Goal: Transaction & Acquisition: Purchase product/service

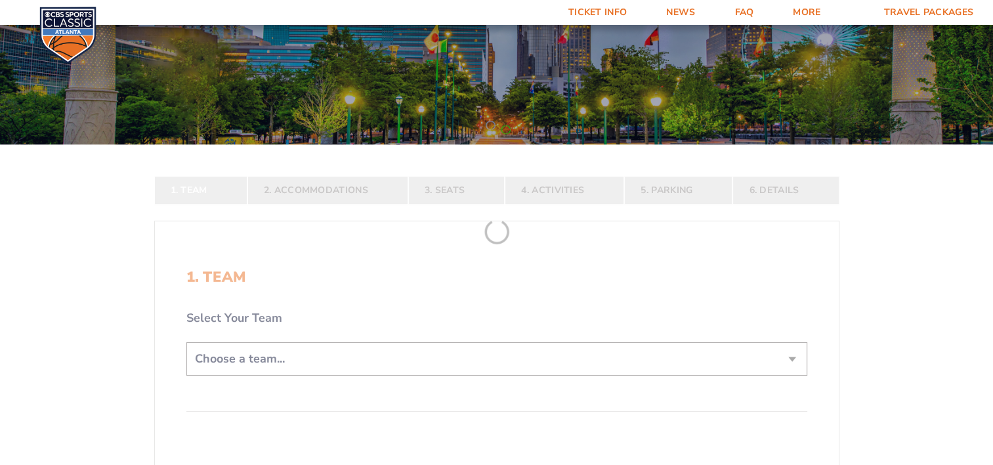
scroll to position [131, 0]
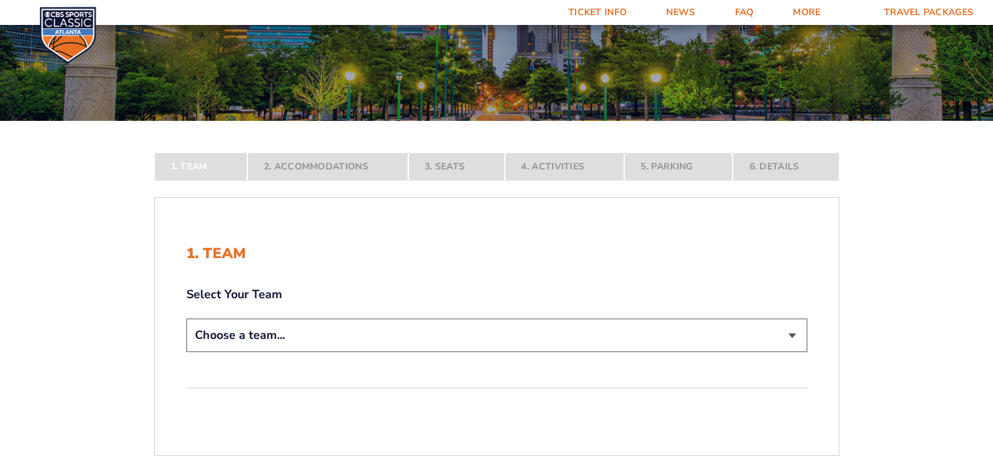
click at [792, 333] on select "Choose a team... Kentucky Wildcats Ohio State Buckeyes North Carolina Tar Heels…" at bounding box center [496, 334] width 621 height 33
select select "12956"
click at [186, 352] on select "Choose a team... Kentucky Wildcats Ohio State Buckeyes North Carolina Tar Heels…" at bounding box center [496, 334] width 621 height 33
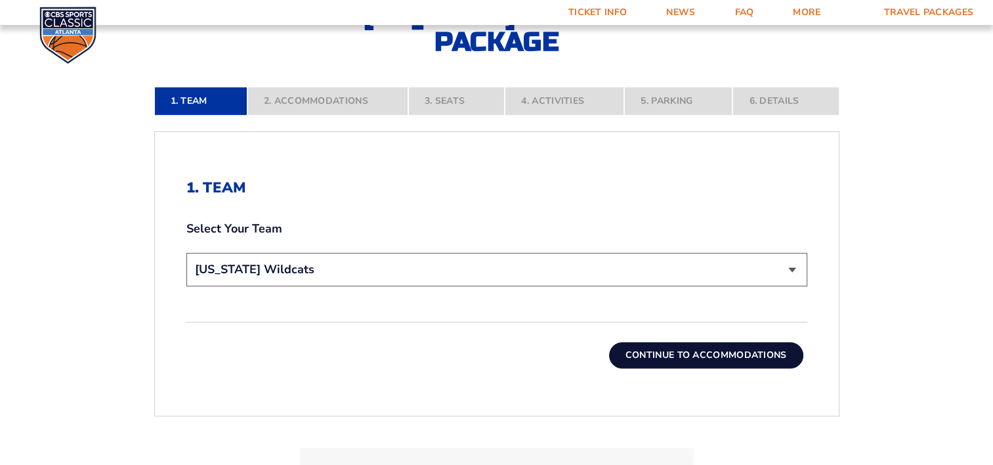
scroll to position [328, 0]
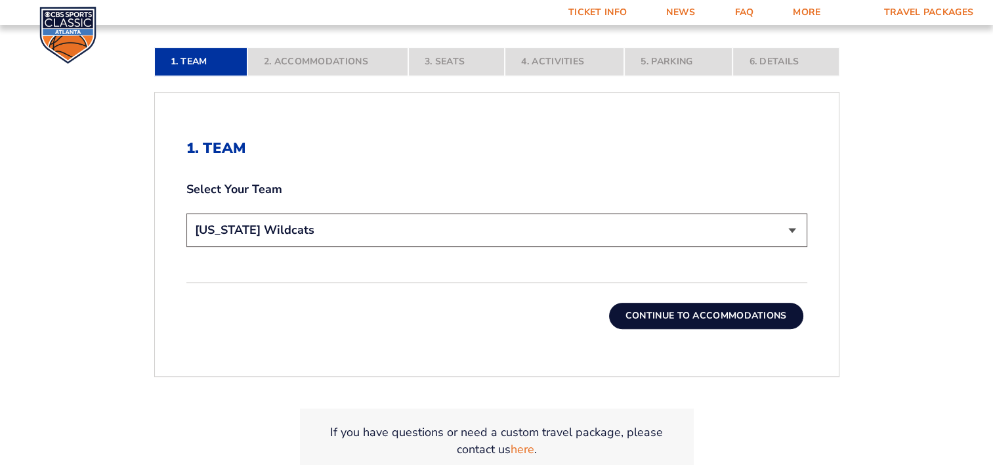
click at [667, 315] on button "Continue To Accommodations" at bounding box center [706, 315] width 194 height 26
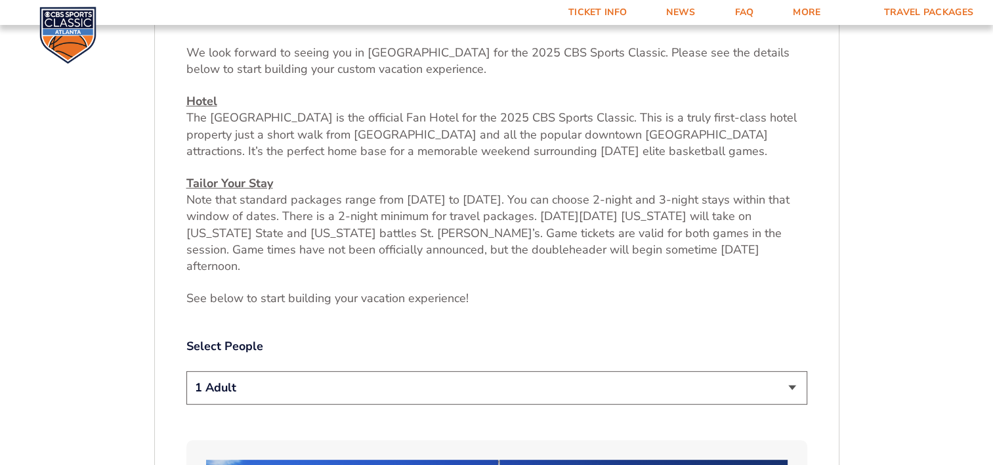
scroll to position [482, 0]
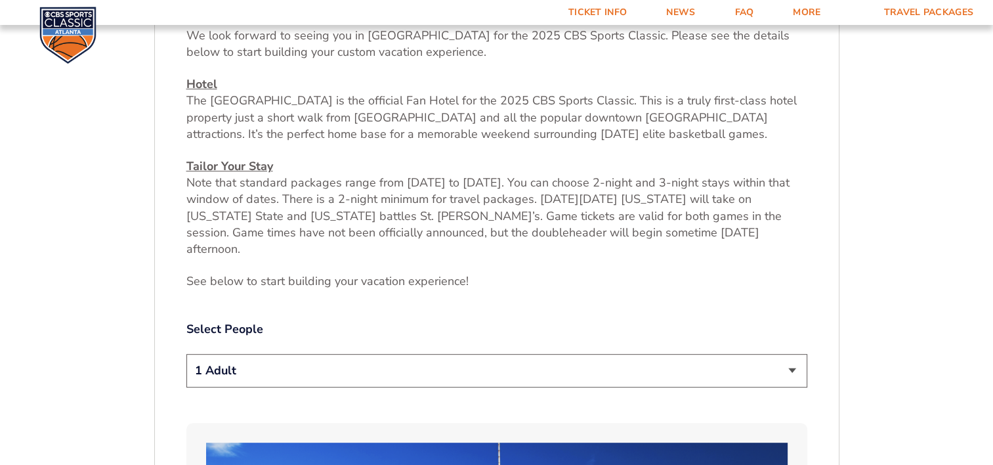
click at [791, 354] on select "1 Adult 2 Adults 3 Adults 4 Adults 2 Adults + 1 Child 2 Adults + 2 Children 2 A…" at bounding box center [496, 370] width 621 height 33
select select "2 Adults"
click at [186, 354] on select "1 Adult 2 Adults 3 Adults 4 Adults 2 Adults + 1 Child 2 Adults + 2 Children 2 A…" at bounding box center [496, 370] width 621 height 33
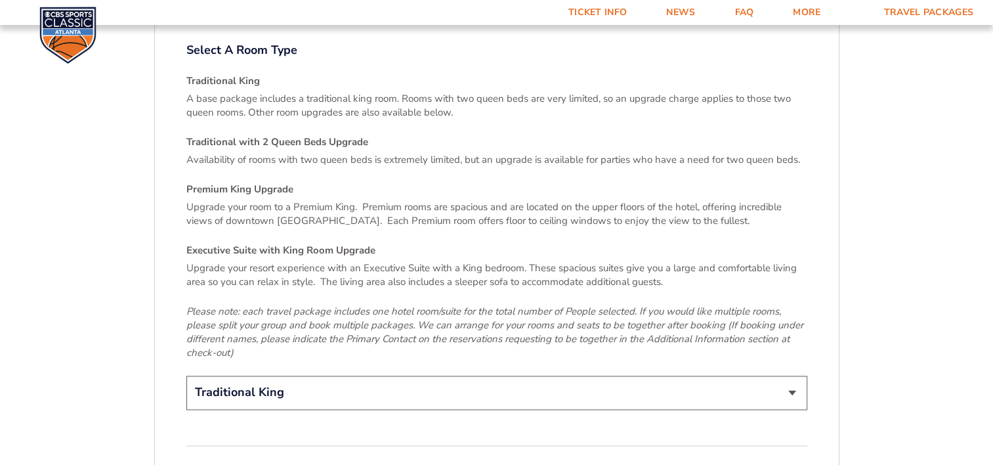
scroll to position [1925, 0]
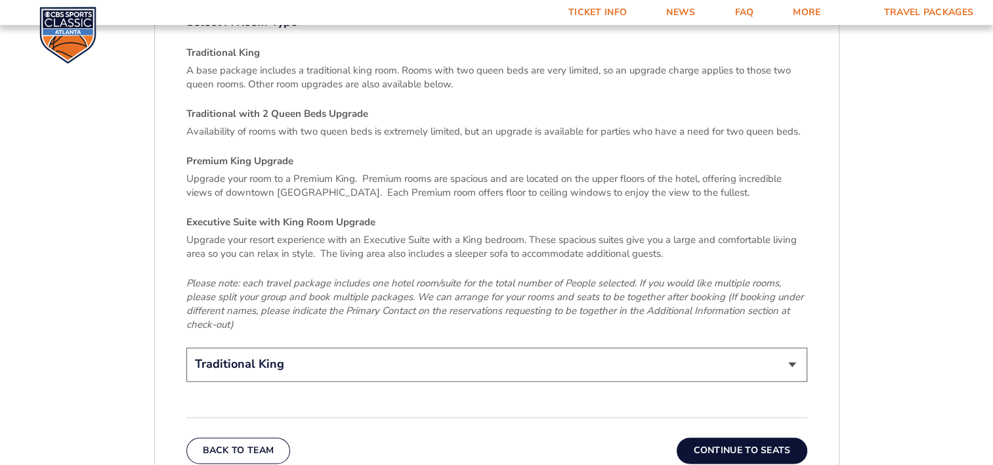
click at [714, 437] on button "Continue To Seats" at bounding box center [741, 450] width 130 height 26
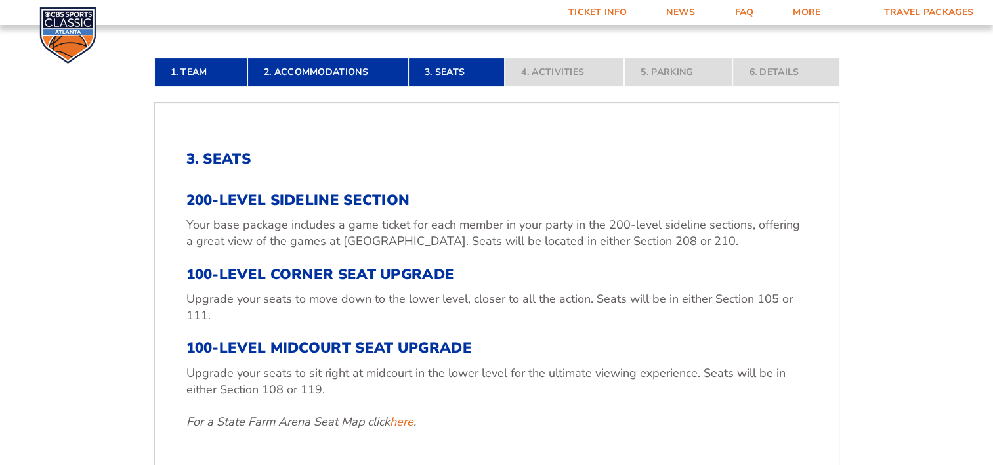
scroll to position [416, 0]
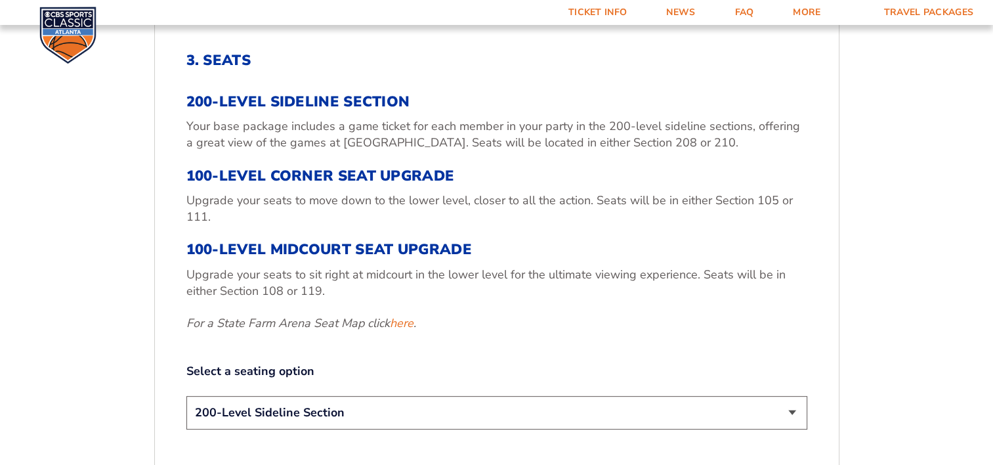
click at [790, 410] on select "200-Level Sideline Section 100-Level Corner Seat Upgrade (+$120 per person) 100…" at bounding box center [496, 412] width 621 height 33
select select "100-Level Midcourt Seat Upgrade"
click at [186, 396] on select "200-Level Sideline Section 100-Level Corner Seat Upgrade (+$120 per person) 100…" at bounding box center [496, 412] width 621 height 33
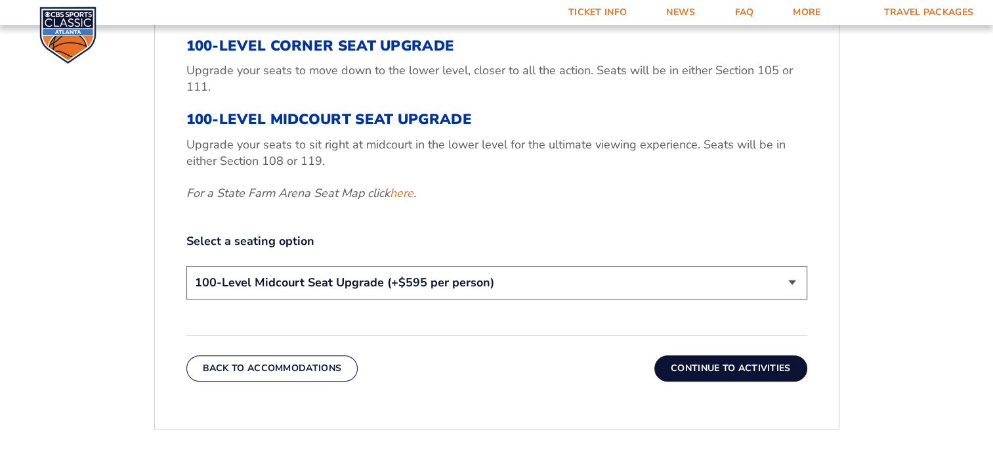
scroll to position [547, 0]
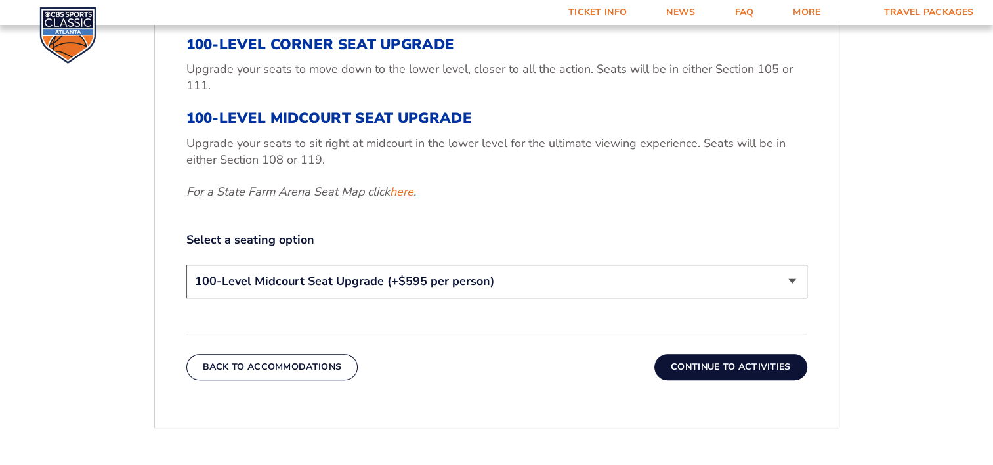
click at [719, 366] on button "Continue To Activities" at bounding box center [730, 367] width 153 height 26
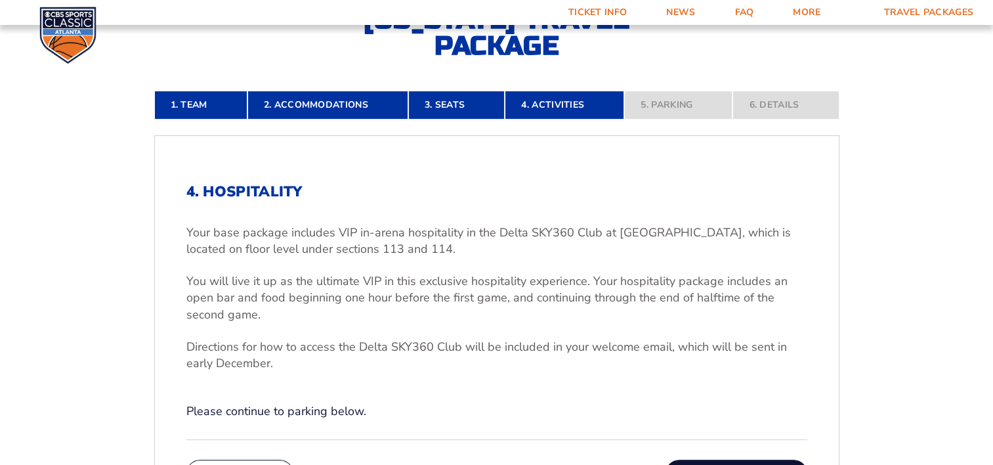
scroll to position [350, 0]
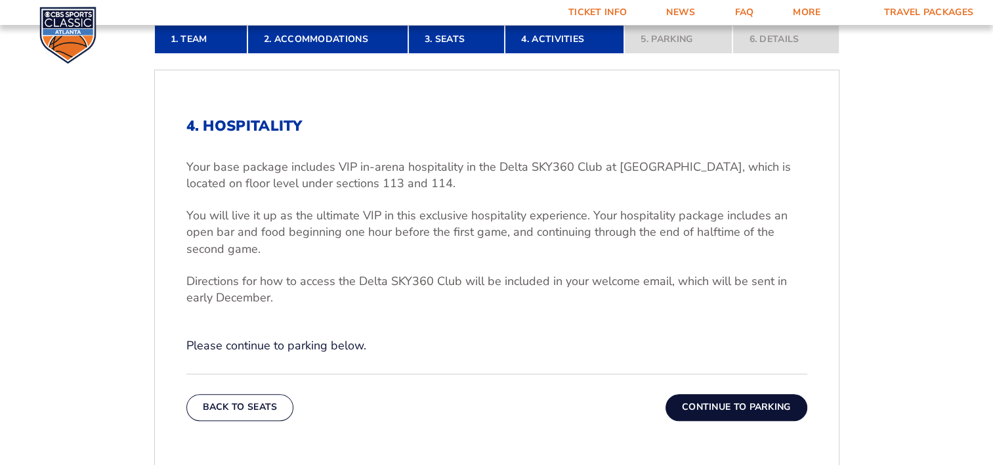
click at [729, 407] on button "Continue To Parking" at bounding box center [736, 407] width 142 height 26
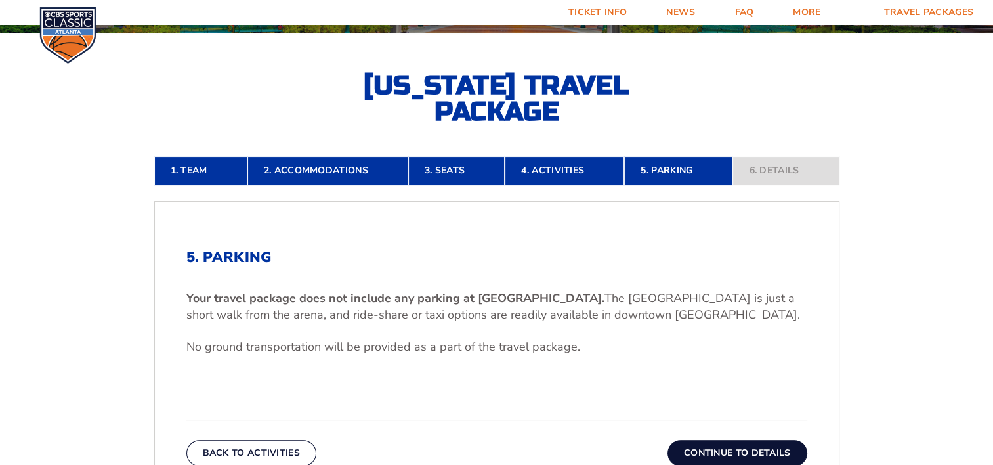
scroll to position [285, 0]
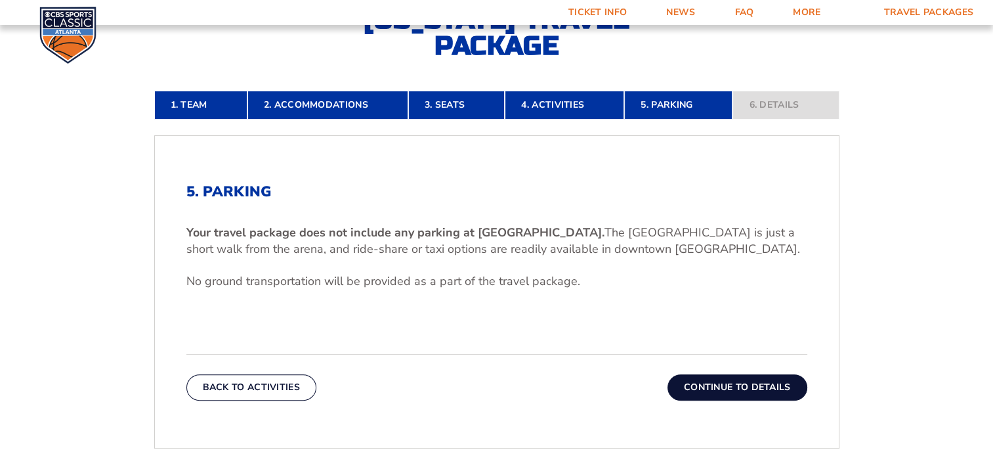
click at [733, 386] on button "Continue To Details" at bounding box center [737, 387] width 140 height 26
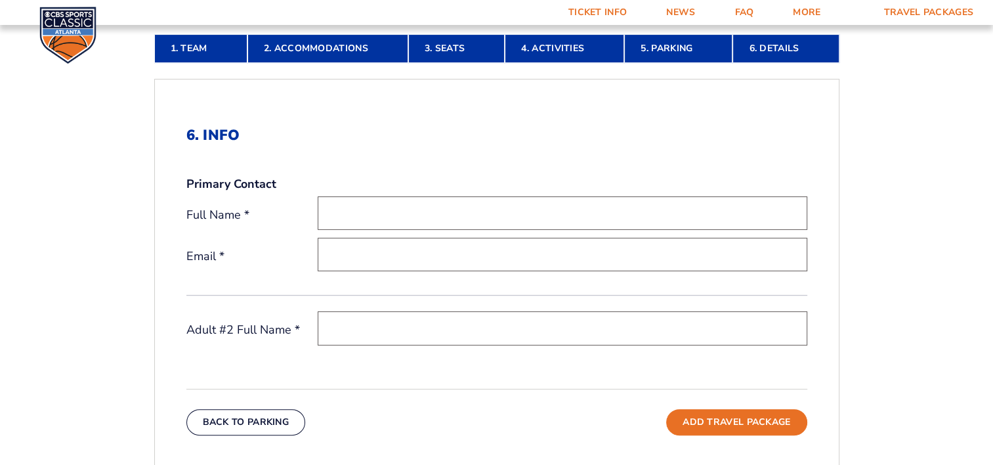
scroll to position [350, 0]
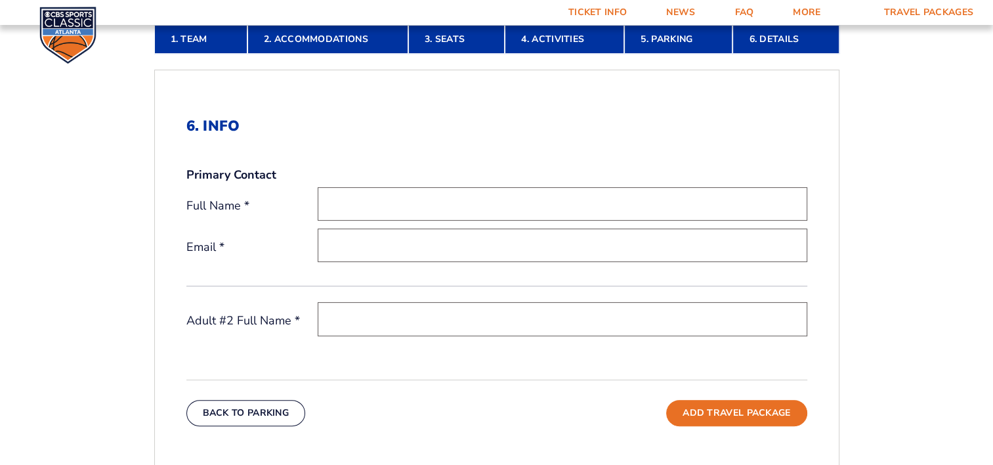
click at [358, 202] on input "text" at bounding box center [562, 203] width 489 height 33
type input "d"
type input "David Ross"
type input "drossky@gmail.com"
click at [377, 320] on input "text" at bounding box center [562, 318] width 489 height 33
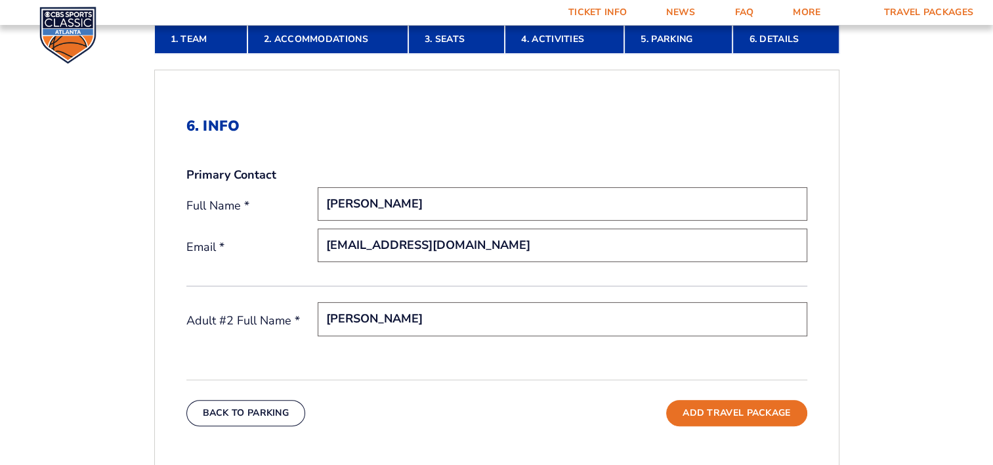
type input "Carey Ross"
click at [795, 124] on h2 "6. Info" at bounding box center [496, 125] width 621 height 17
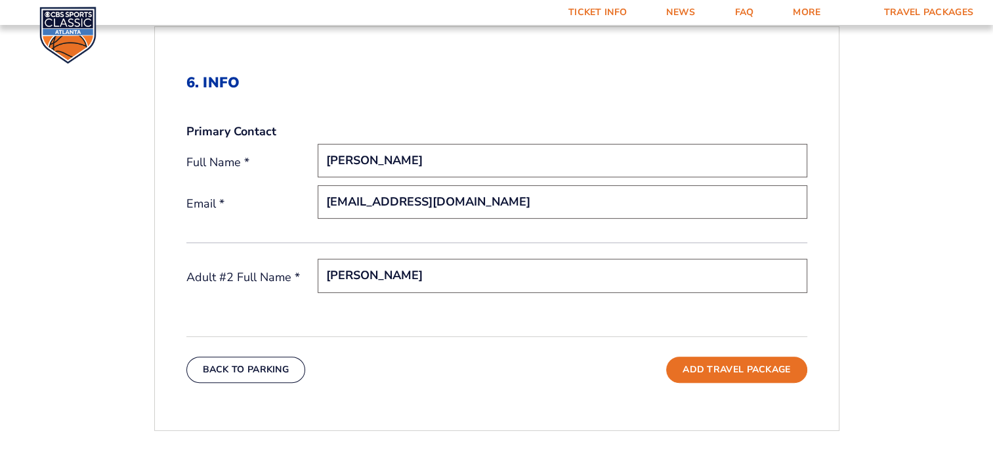
scroll to position [416, 0]
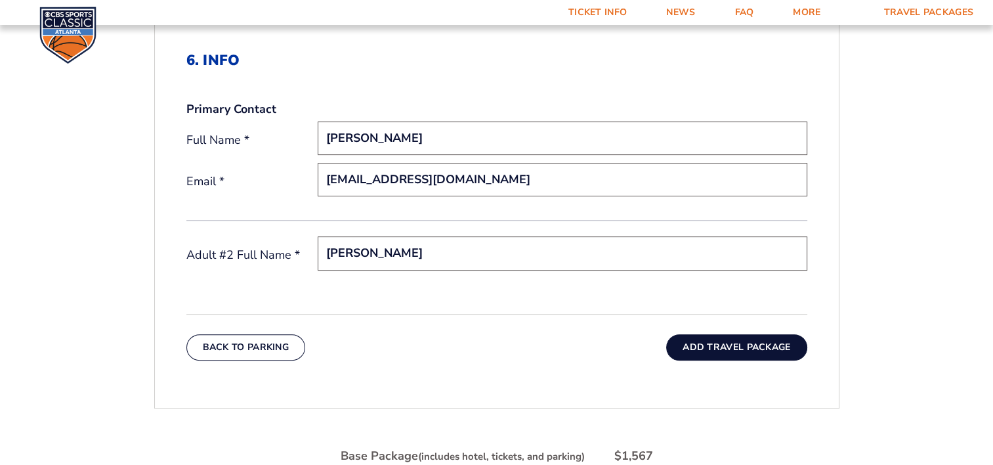
click at [711, 345] on button "Add Travel Package" at bounding box center [736, 347] width 140 height 26
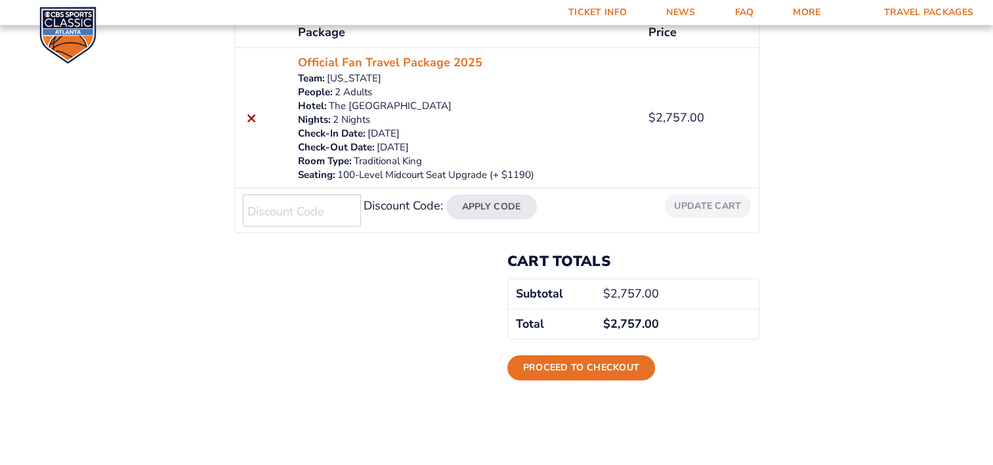
scroll to position [262, 0]
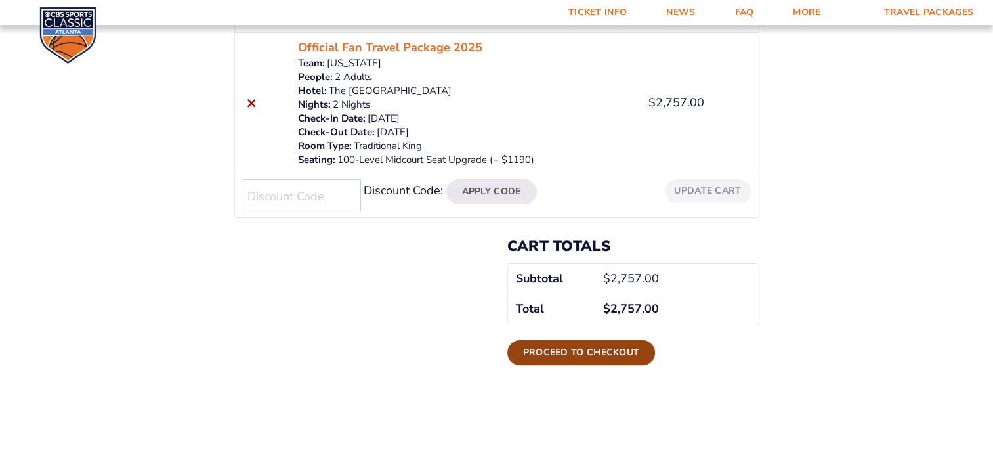
click at [580, 348] on link "Proceed to checkout" at bounding box center [581, 352] width 148 height 25
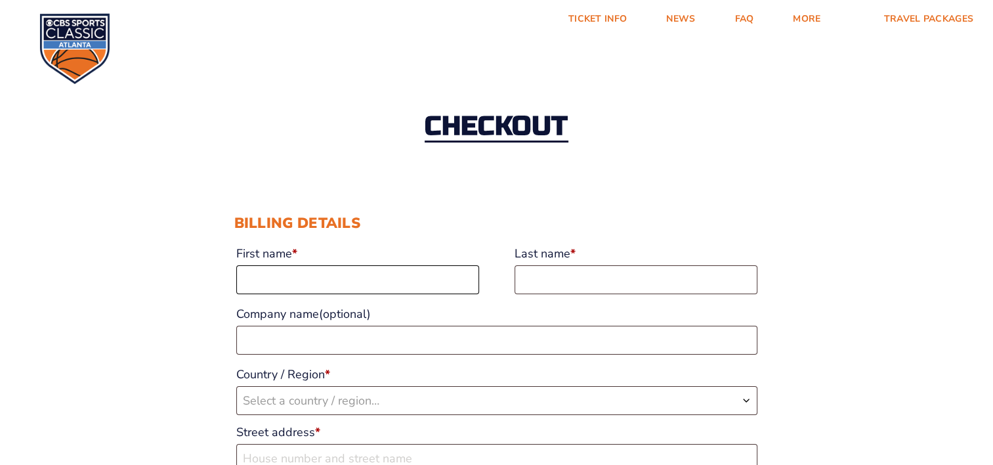
click at [320, 276] on input "First name *" at bounding box center [357, 279] width 243 height 29
type input "David"
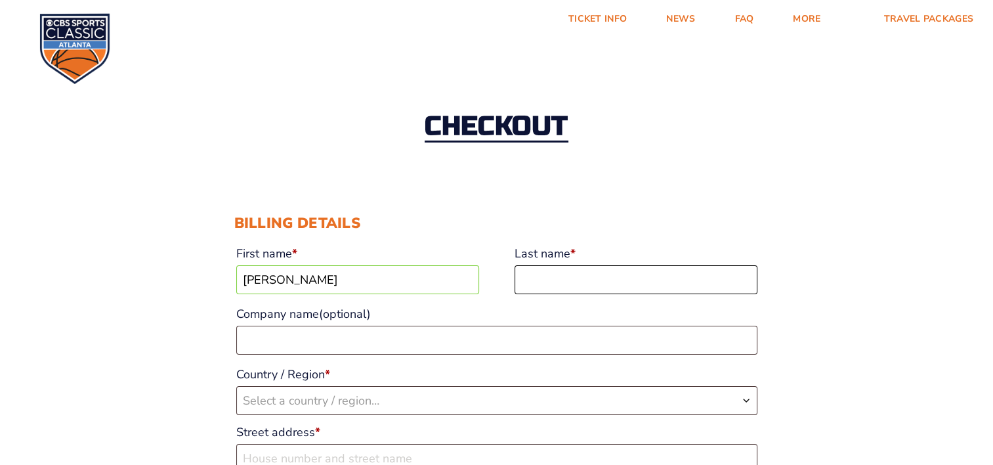
click at [557, 280] on input "Last name *" at bounding box center [635, 279] width 243 height 29
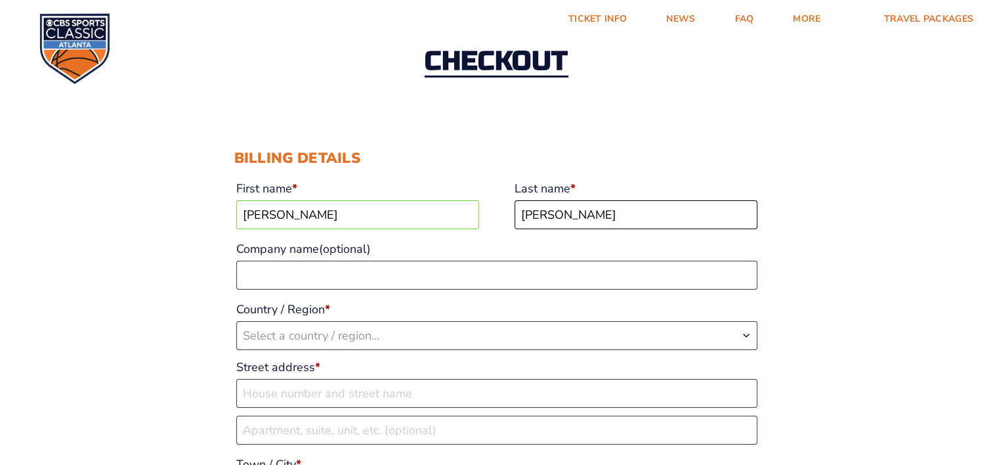
scroll to position [66, 0]
type input "Ross"
click at [745, 336] on b "Country / Region" at bounding box center [746, 334] width 10 height 10
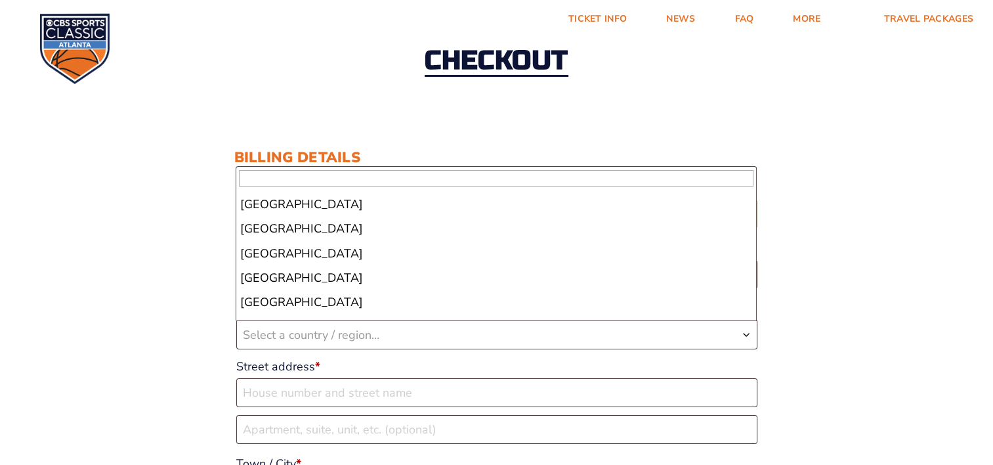
scroll to position [5643, 0]
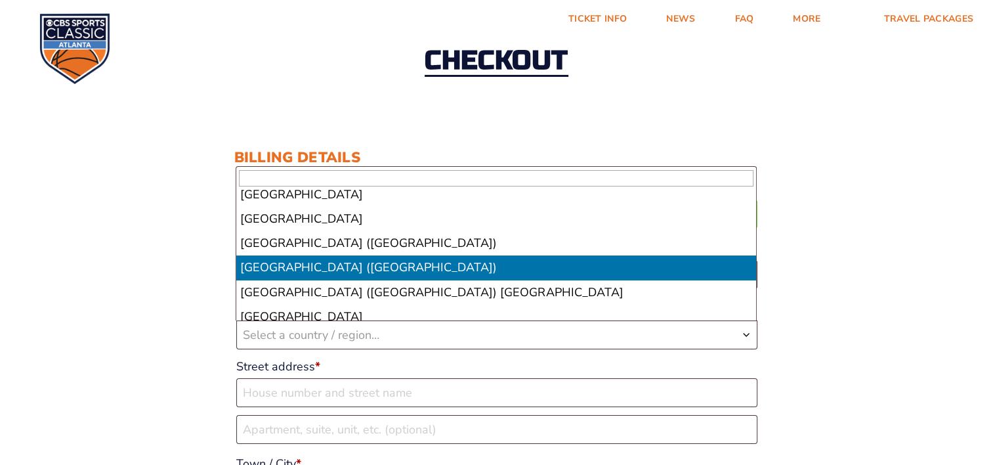
select select "US"
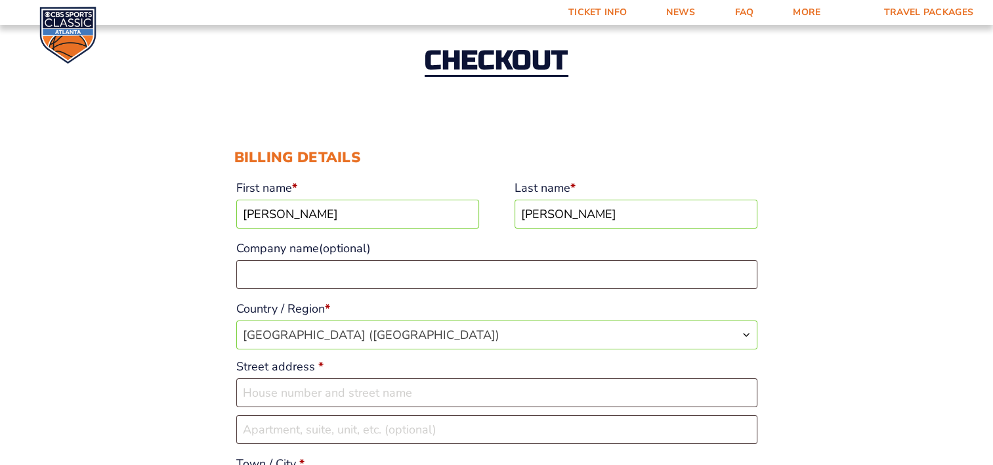
scroll to position [131, 0]
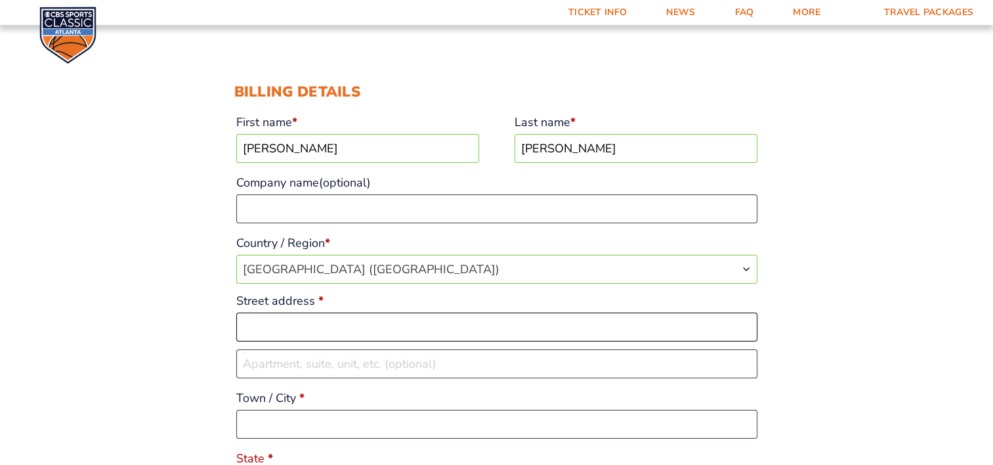
click at [268, 332] on input "Street address *" at bounding box center [496, 326] width 521 height 29
type input "3856 Still Meadow Ln"
type input "Lexington"
type input "40509"
type input "drossky@gmail.com"
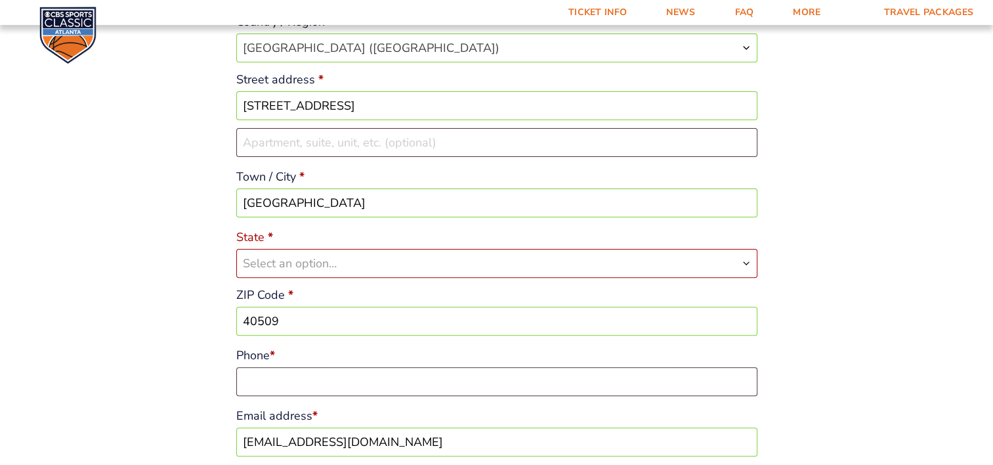
scroll to position [459, 0]
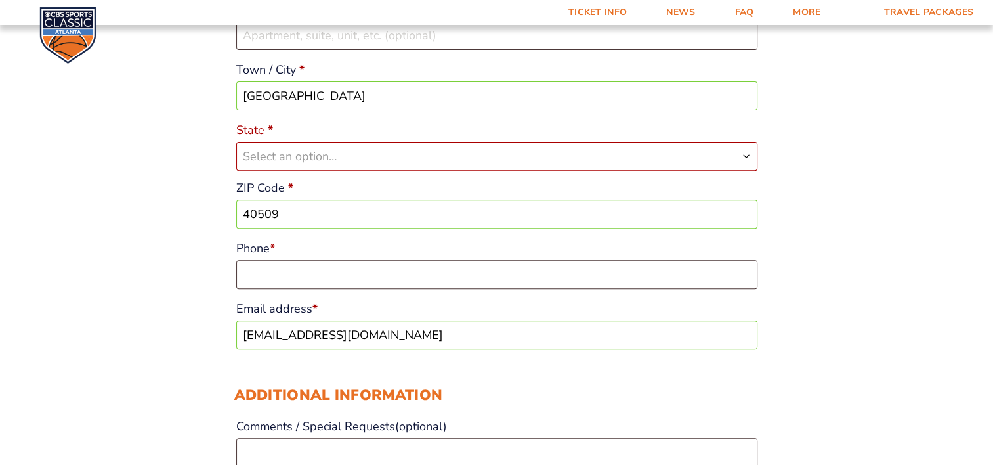
click at [741, 160] on b "State" at bounding box center [746, 156] width 10 height 10
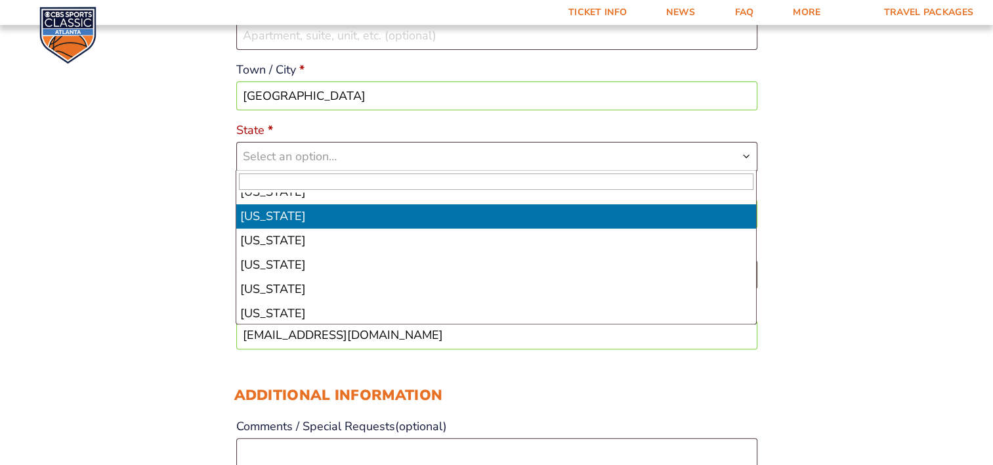
scroll to position [394, 0]
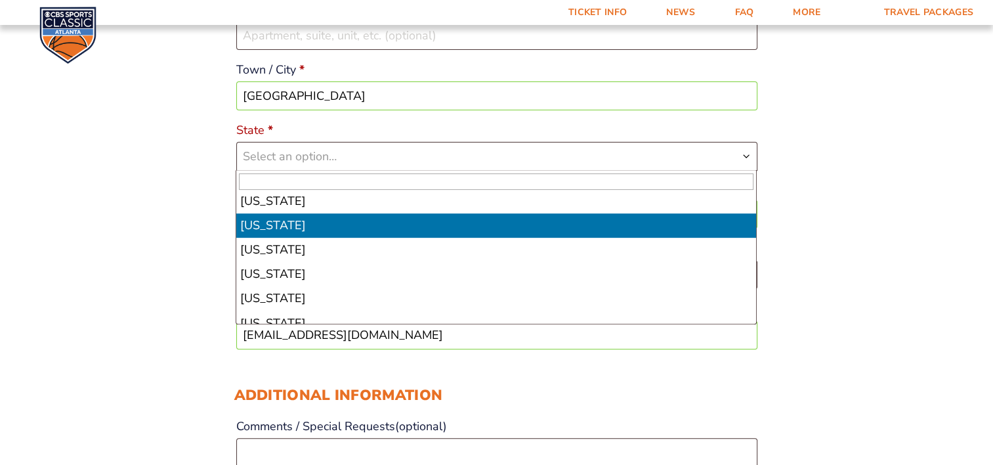
select select "KY"
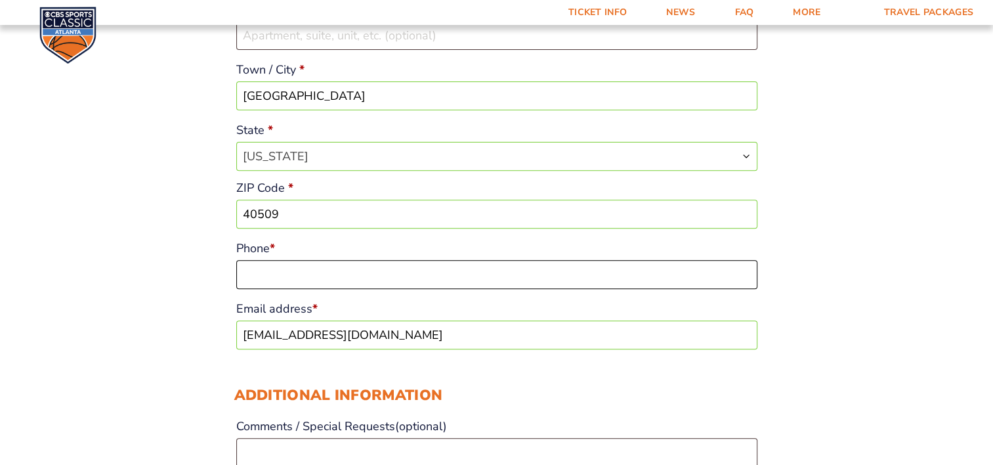
click at [336, 281] on input "Phone *" at bounding box center [496, 274] width 521 height 29
type input "8593383824"
click at [819, 351] on div "Checkout Discount Code: Apply Code Billing details First name * David Last name…" at bounding box center [496, 456] width 993 height 1718
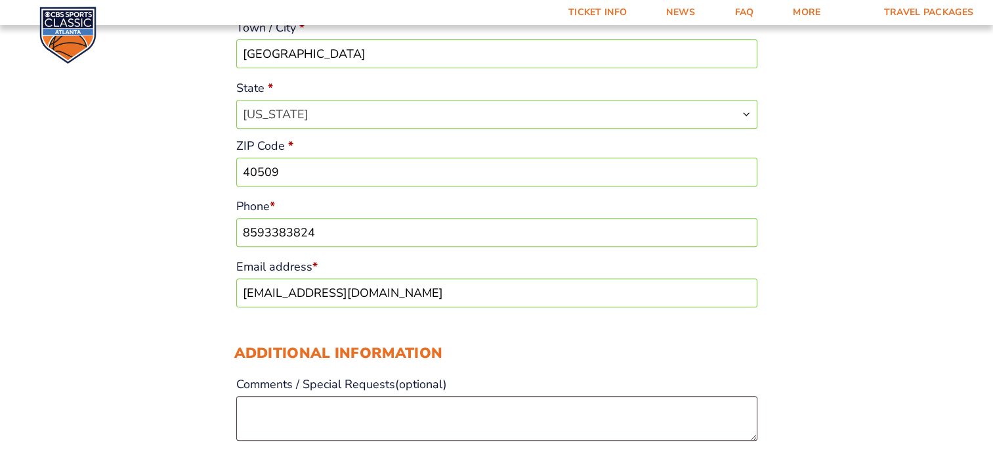
scroll to position [525, 0]
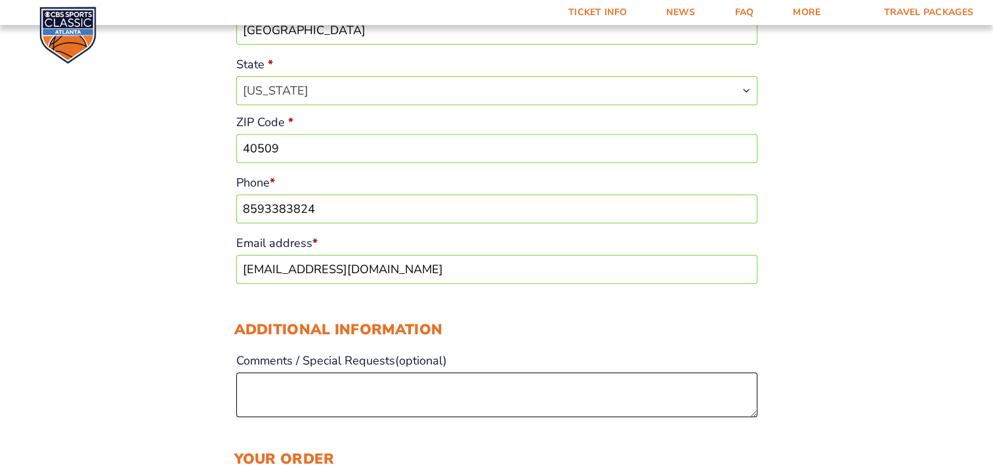
click at [266, 386] on textarea "Comments / Special Requests (optional)" at bounding box center [496, 394] width 521 height 45
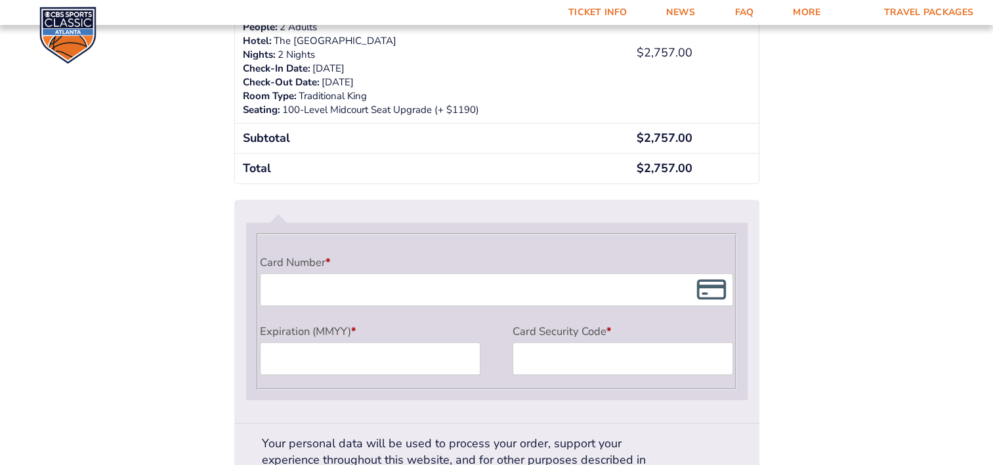
scroll to position [1060, 0]
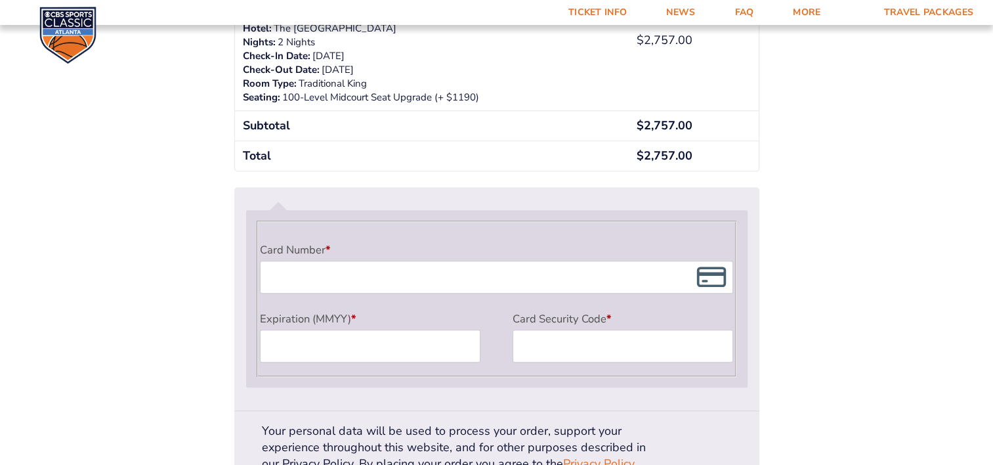
type textarea "We want to sit next to Steve Olmstead"
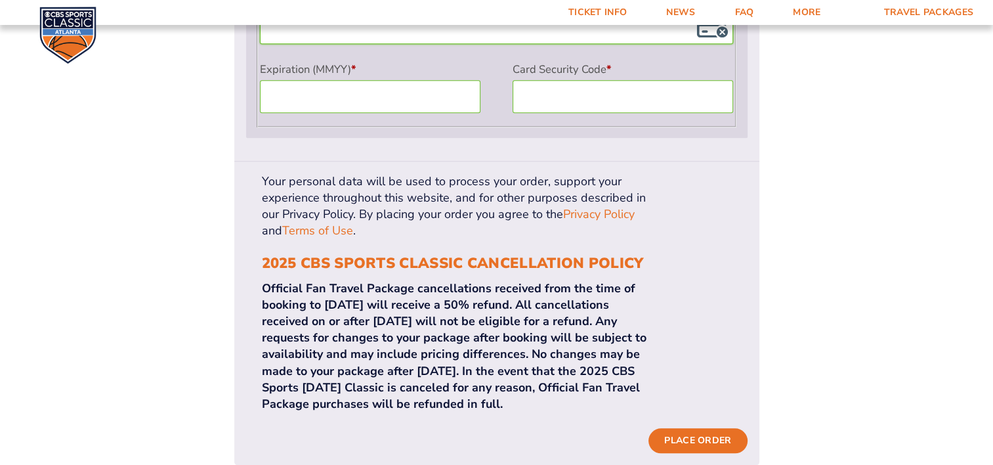
scroll to position [1323, 0]
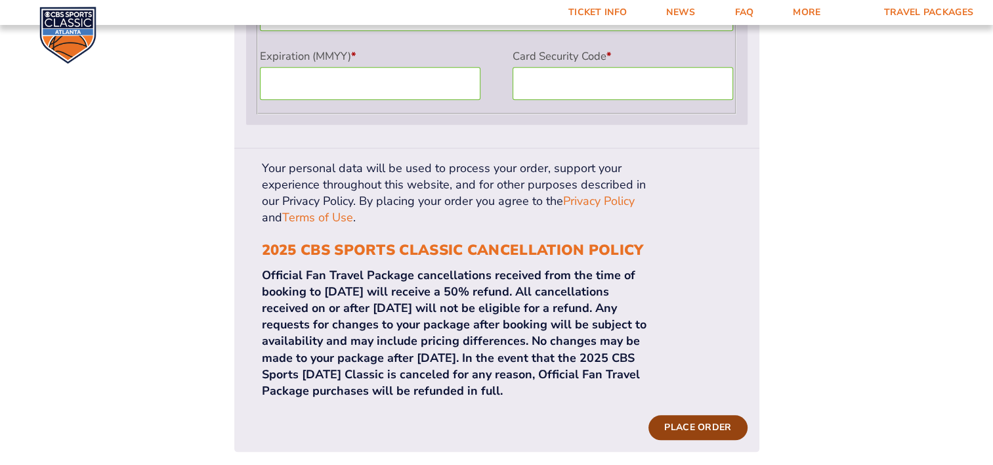
click at [690, 415] on button "Place order" at bounding box center [697, 427] width 98 height 25
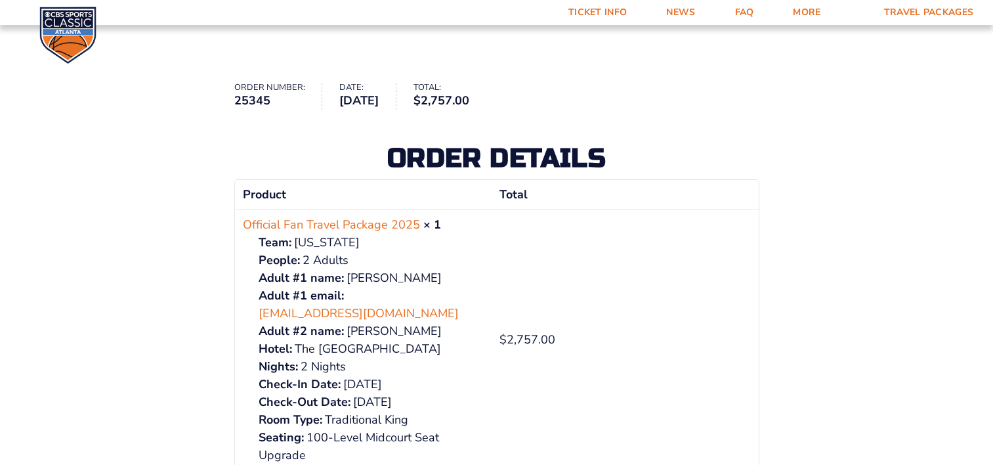
scroll to position [66, 0]
